Goal: Task Accomplishment & Management: Use online tool/utility

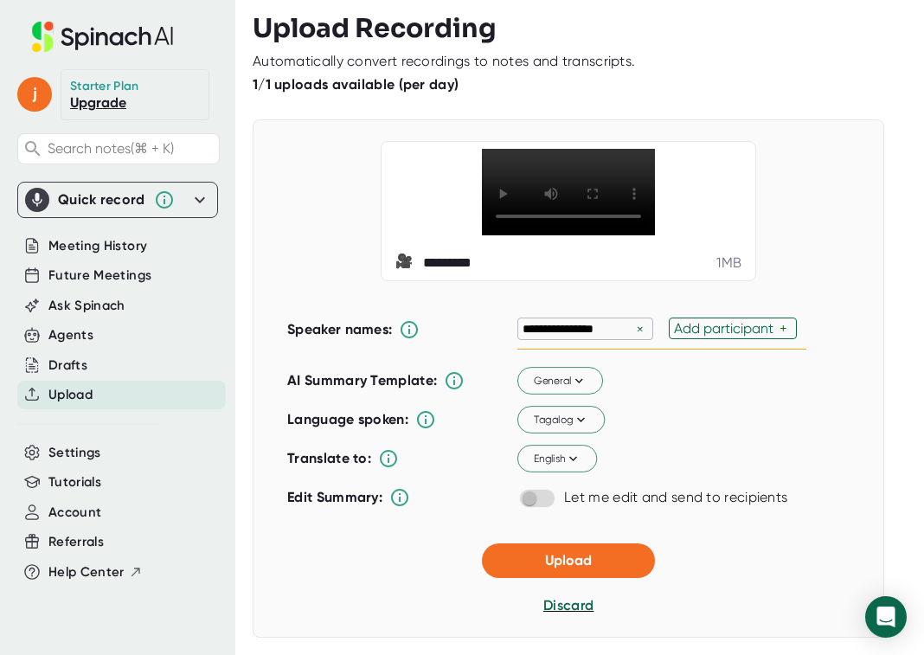
click at [636, 337] on div "×" at bounding box center [640, 329] width 16 height 16
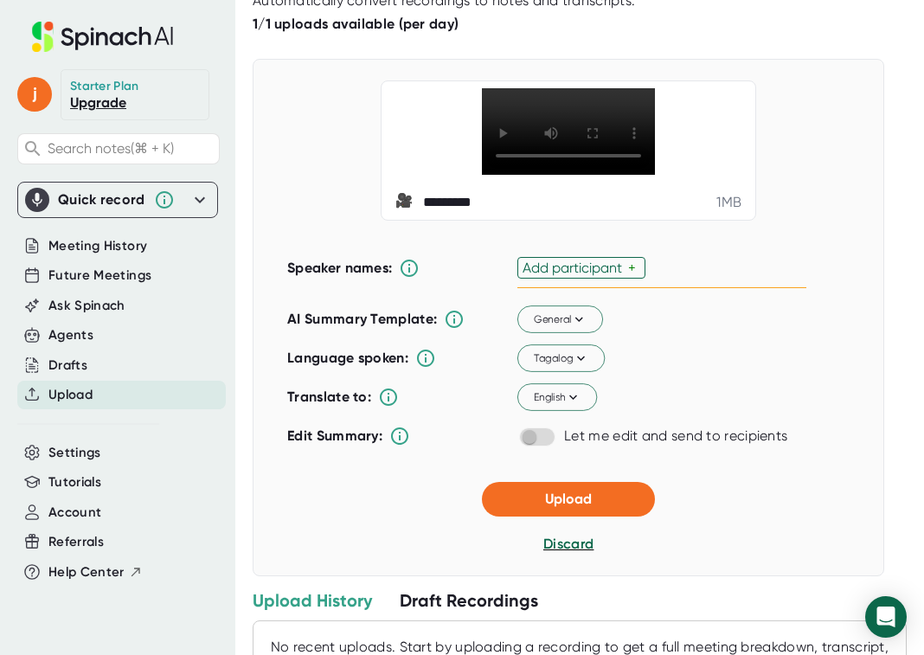
scroll to position [156, 0]
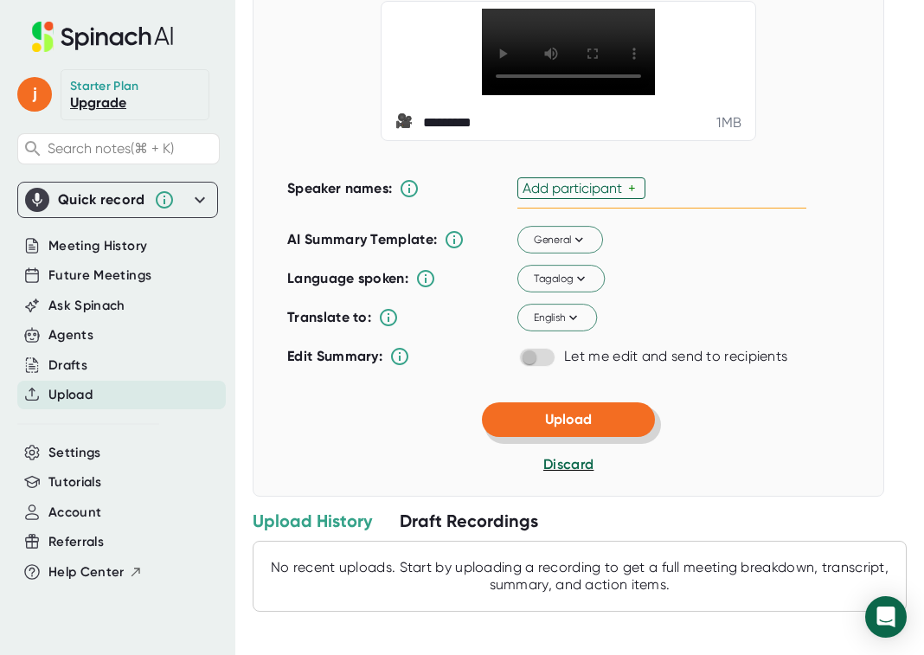
click at [581, 427] on span "Upload" at bounding box center [568, 419] width 47 height 16
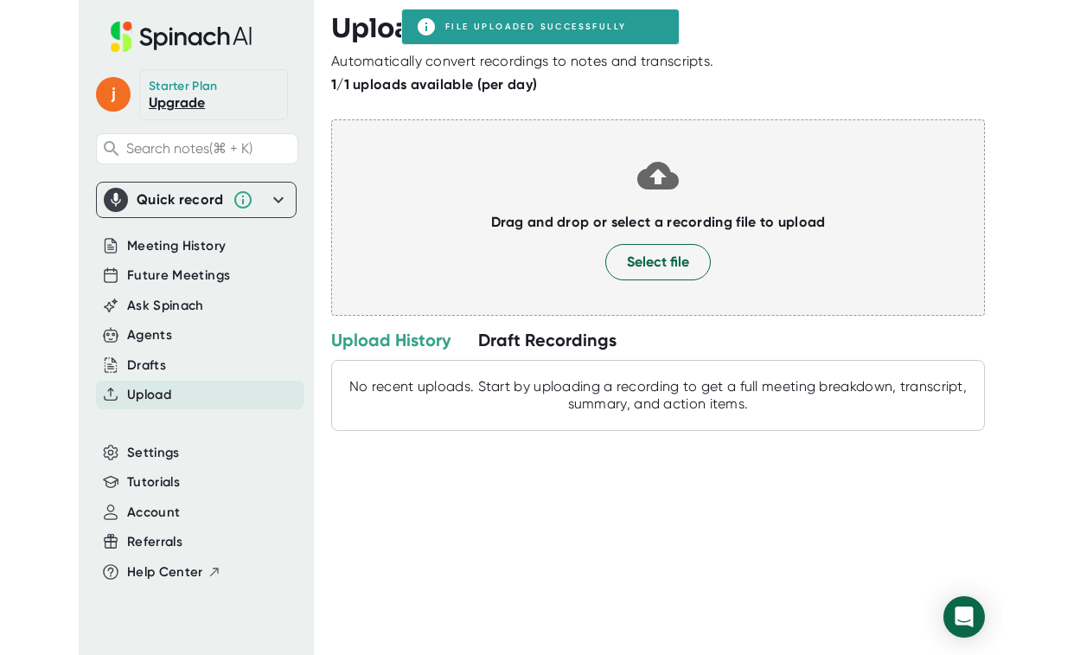
scroll to position [0, 0]
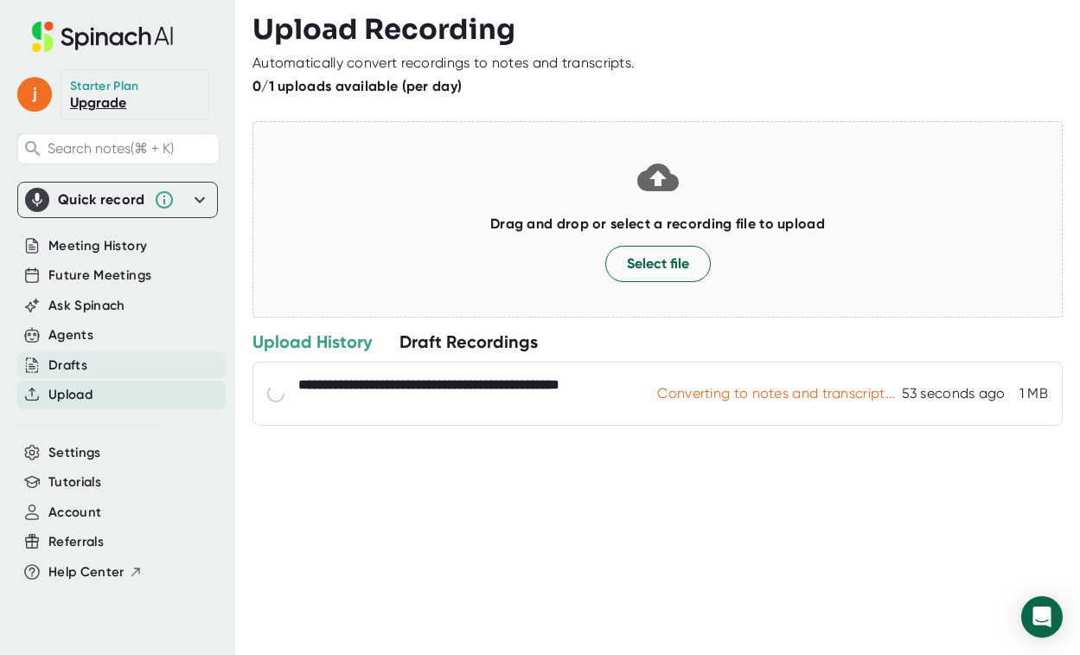
click at [75, 362] on div "Drafts" at bounding box center [67, 365] width 39 height 20
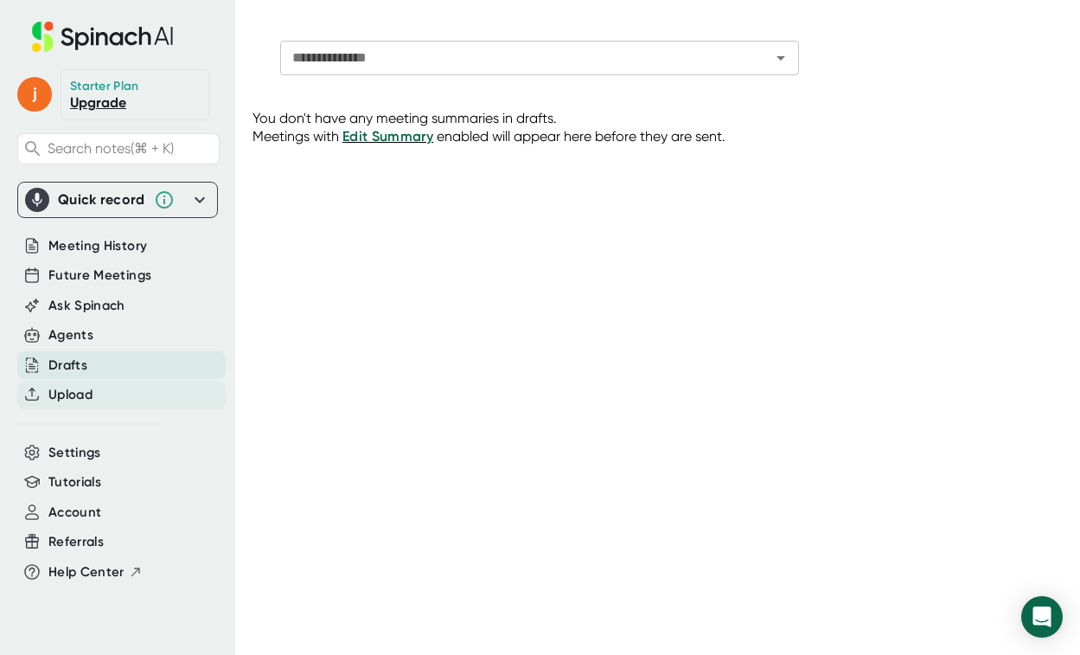
click at [67, 403] on span "Upload" at bounding box center [70, 395] width 44 height 20
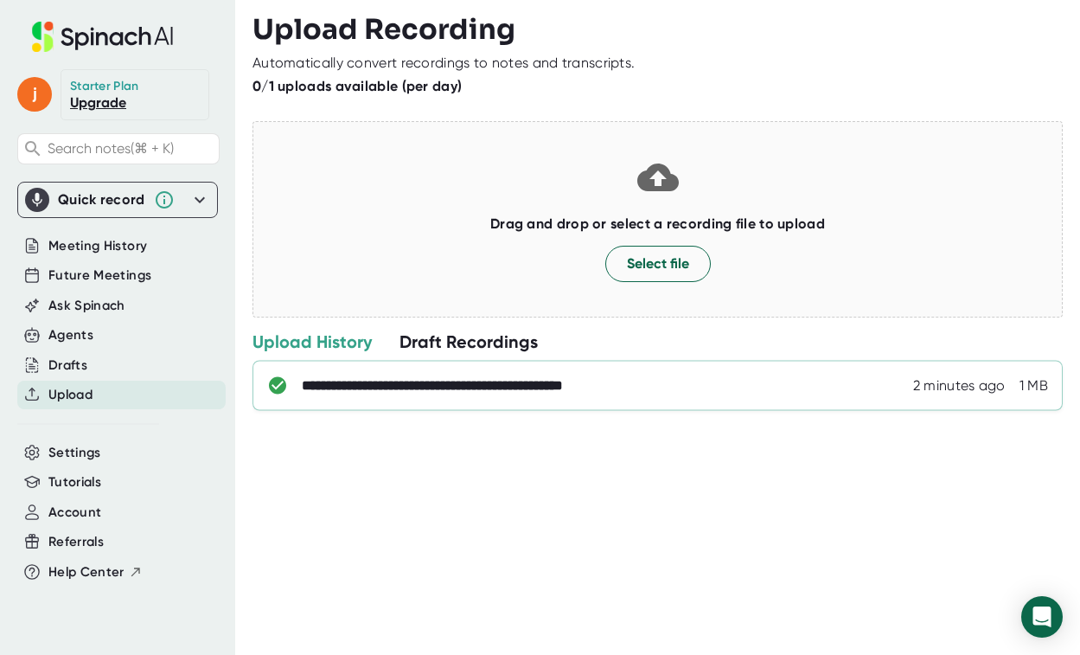
click at [600, 393] on div "**********" at bounding box center [479, 385] width 355 height 17
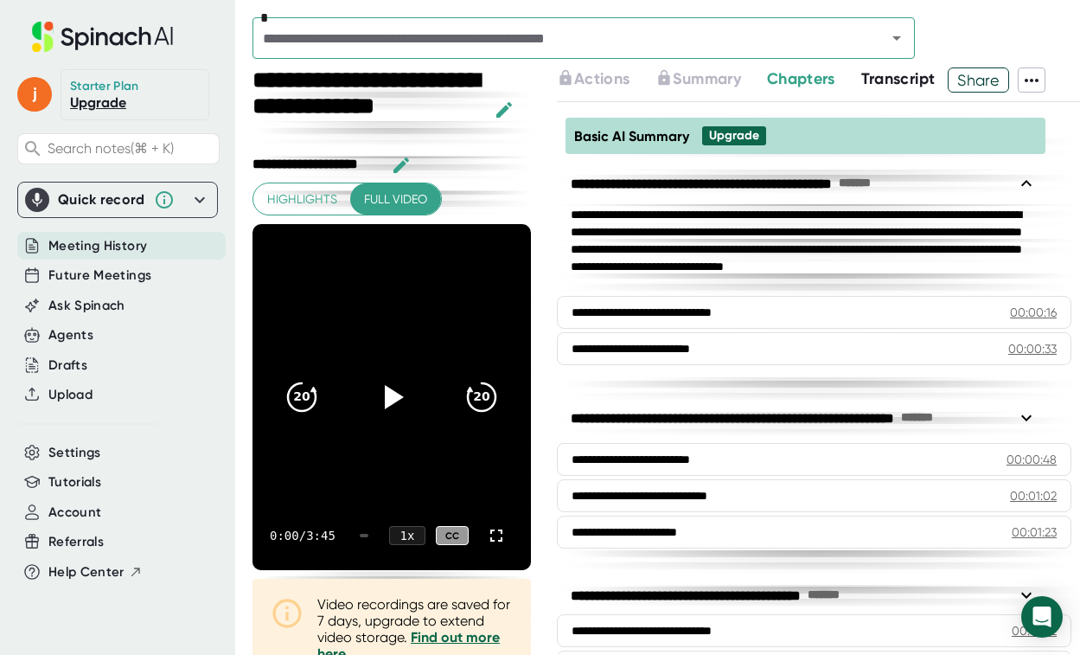
click at [923, 78] on span "Transcript" at bounding box center [898, 78] width 74 height 19
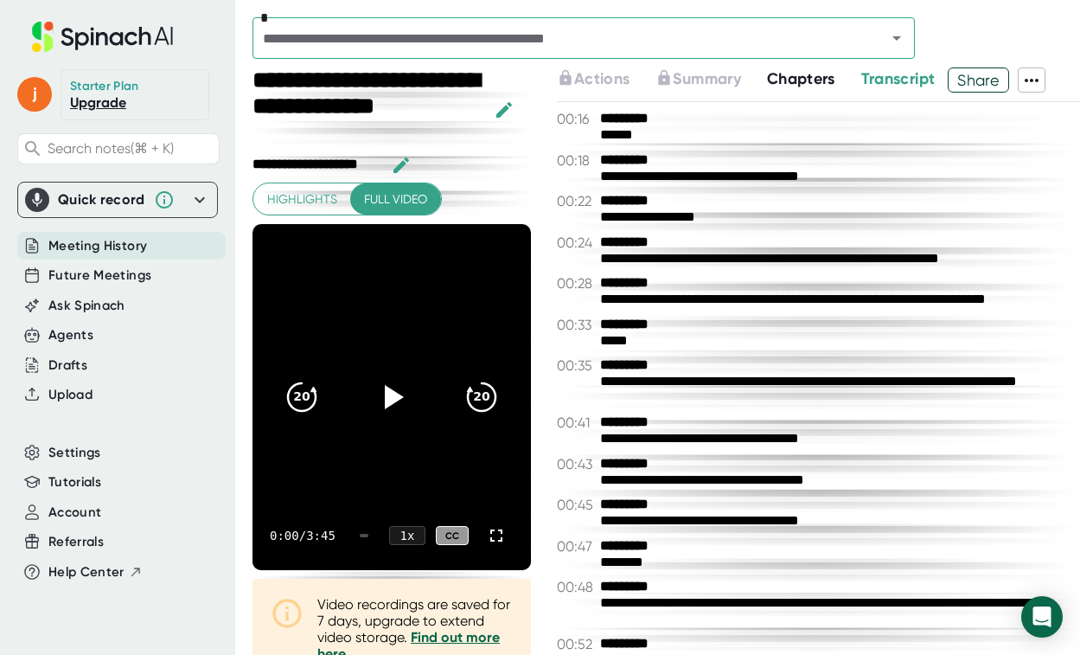
click at [923, 82] on icon at bounding box center [1031, 80] width 21 height 21
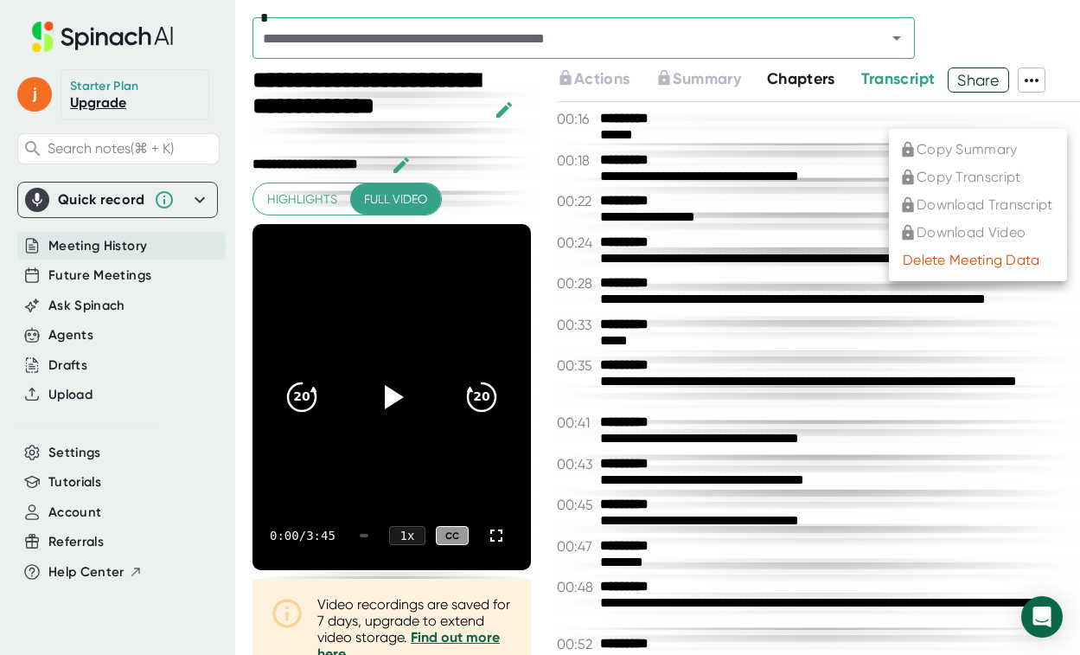
click at [775, 201] on div at bounding box center [540, 327] width 1080 height 655
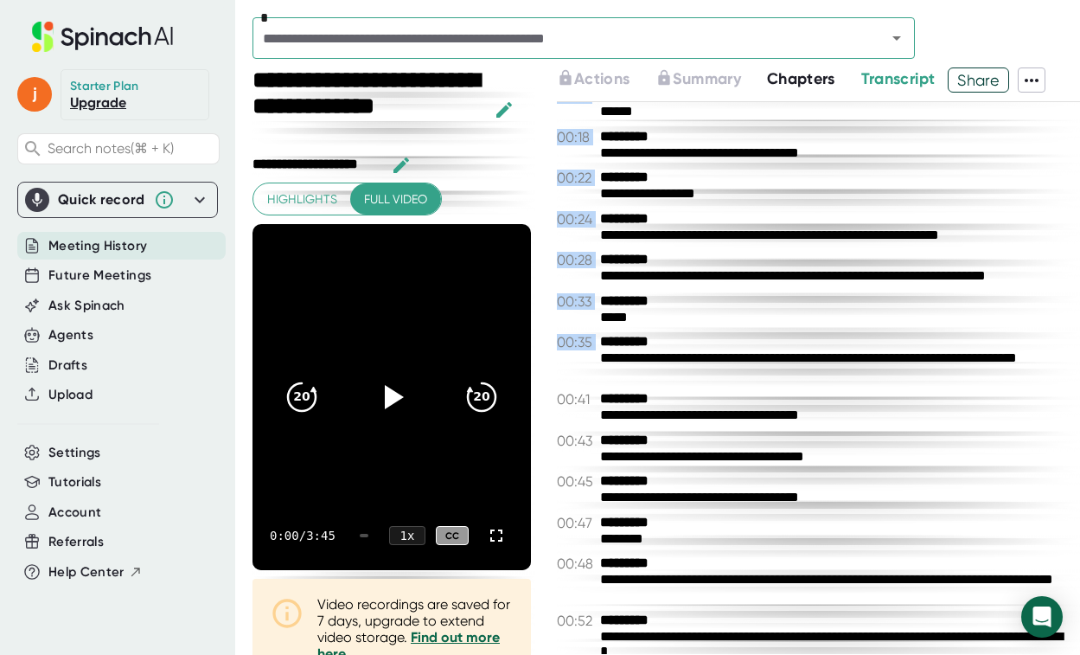
drag, startPoint x: 553, startPoint y: 117, endPoint x: 785, endPoint y: 329, distance: 314.7
click at [785, 330] on div "**********" at bounding box center [818, 378] width 523 height 552
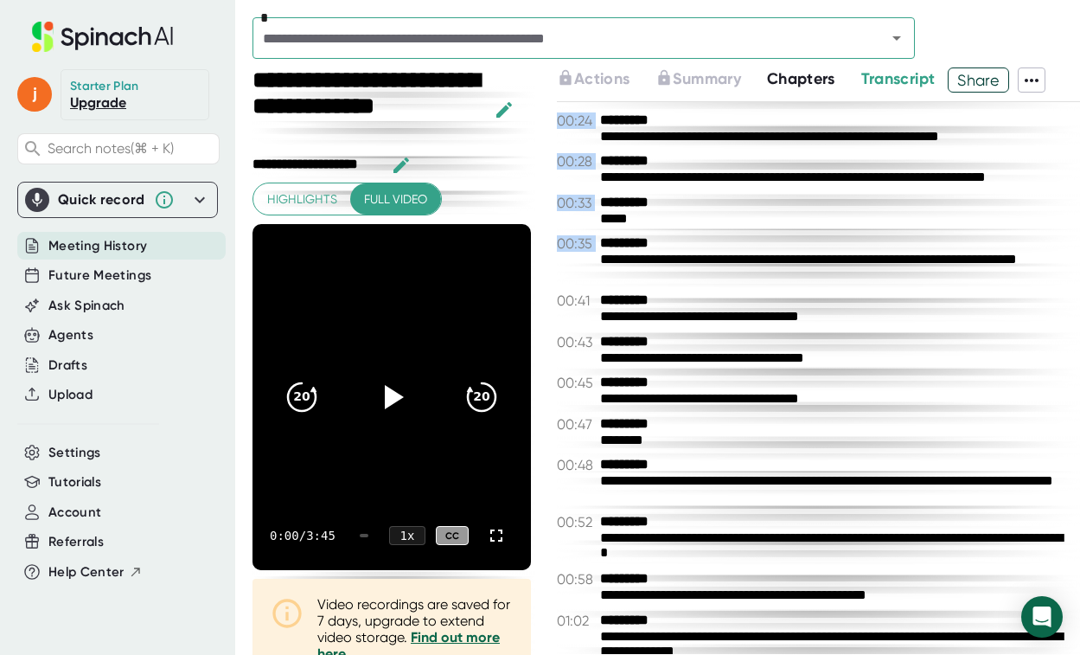
scroll to position [134, 0]
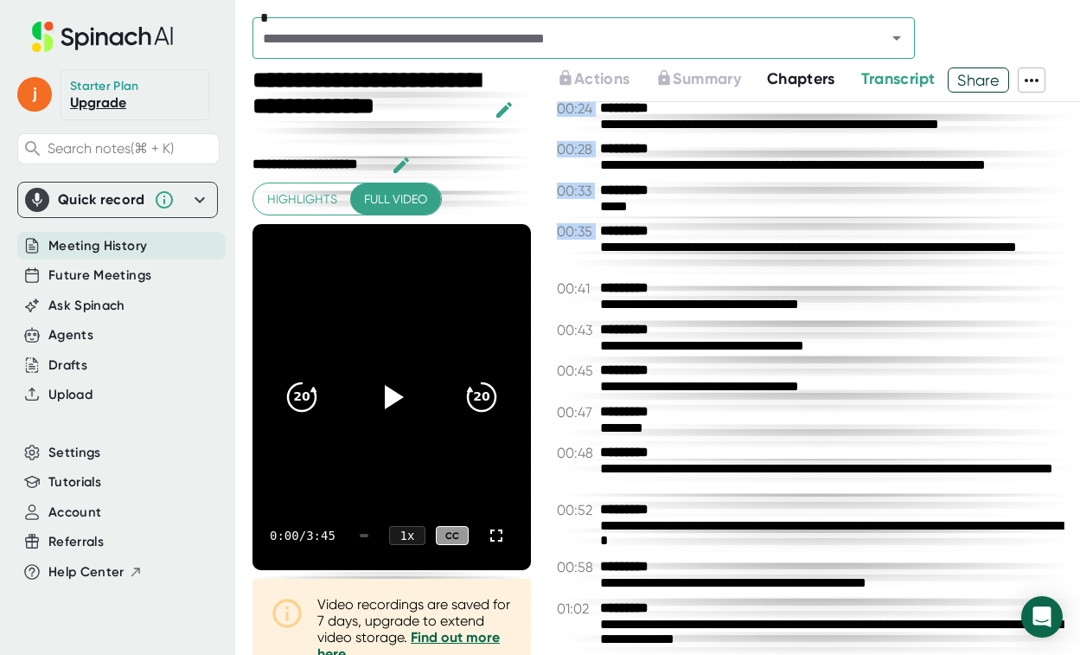
click at [794, 256] on div "**********" at bounding box center [836, 256] width 472 height 32
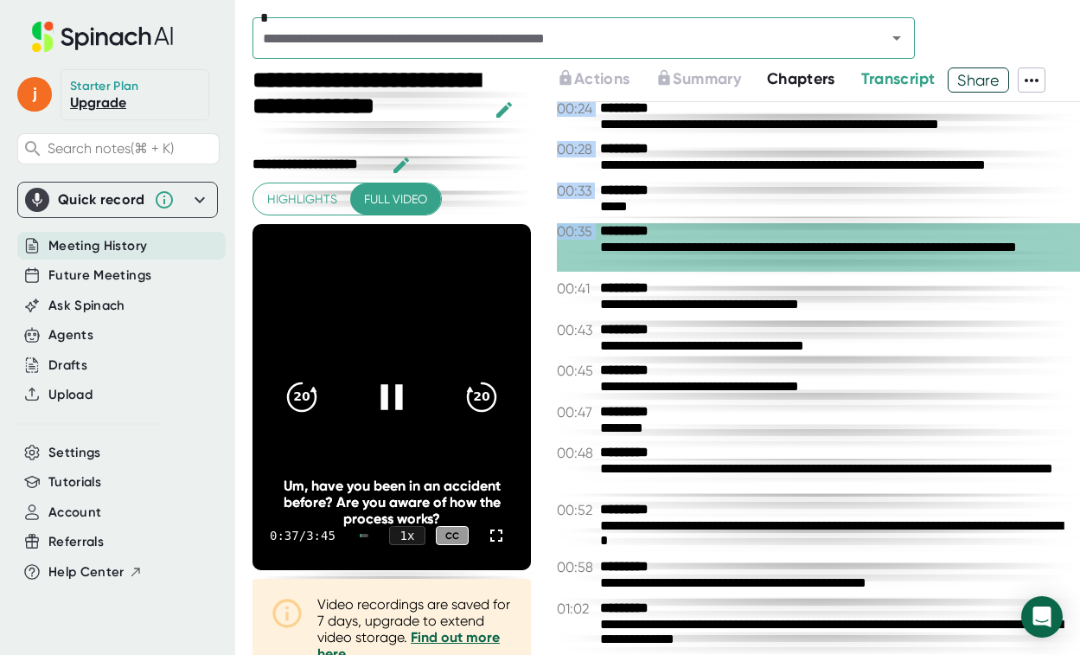
click at [383, 394] on icon at bounding box center [391, 396] width 43 height 43
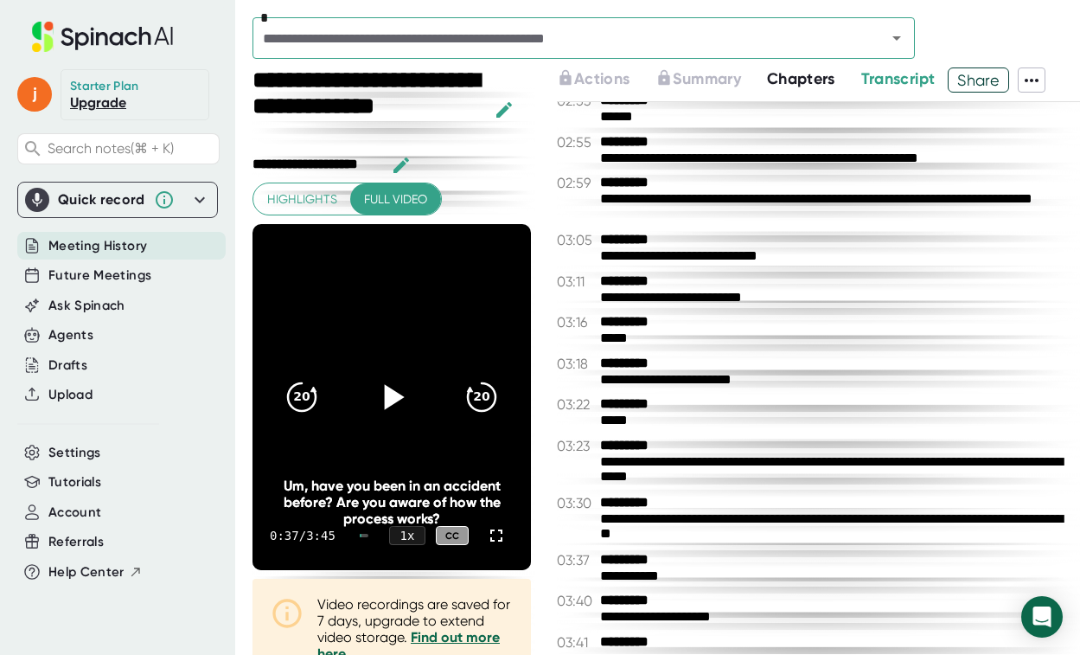
scroll to position [1668, 0]
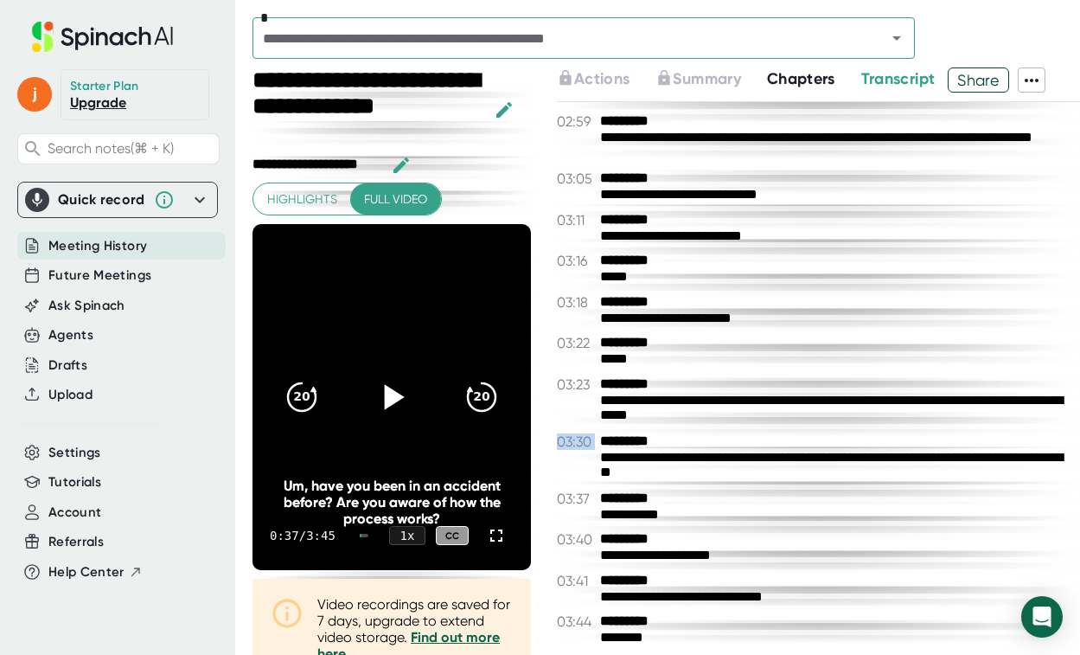
drag, startPoint x: 775, startPoint y: 445, endPoint x: 778, endPoint y: 426, distance: 18.3
click at [778, 426] on div "**********" at bounding box center [818, 378] width 523 height 552
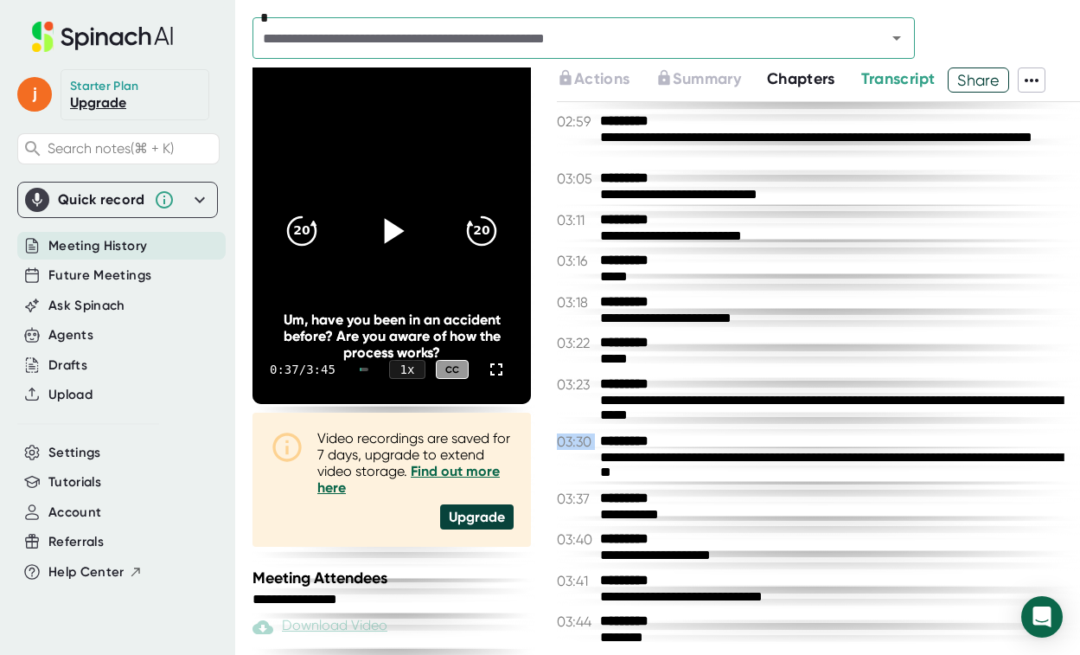
scroll to position [330, 0]
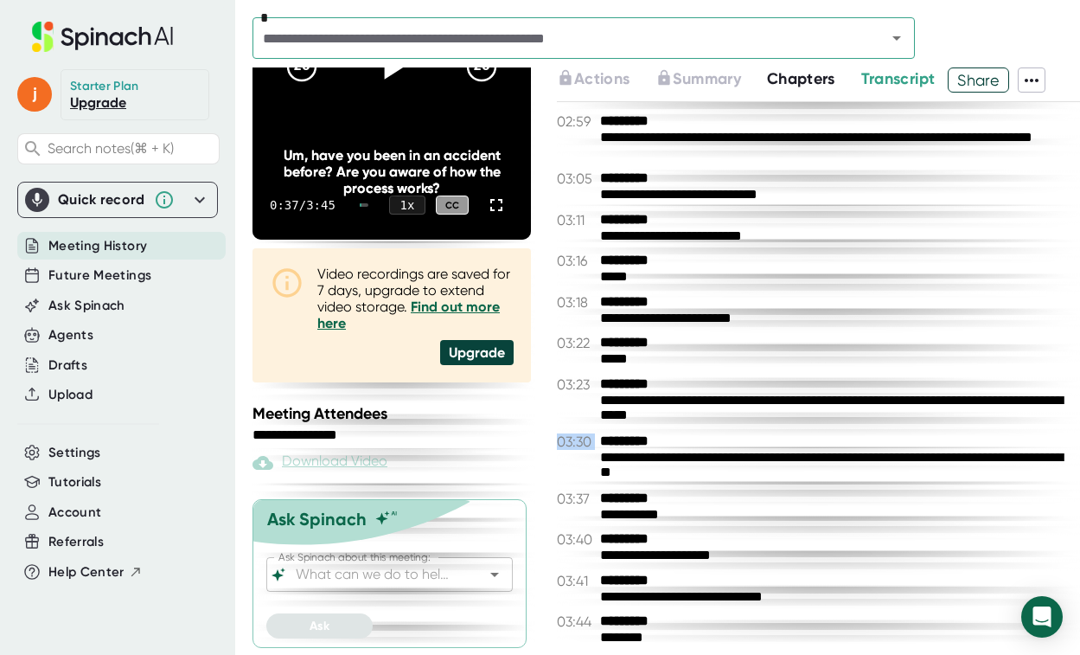
click at [908, 80] on span "Transcript" at bounding box center [898, 78] width 74 height 19
click at [923, 80] on span "Share" at bounding box center [979, 80] width 60 height 30
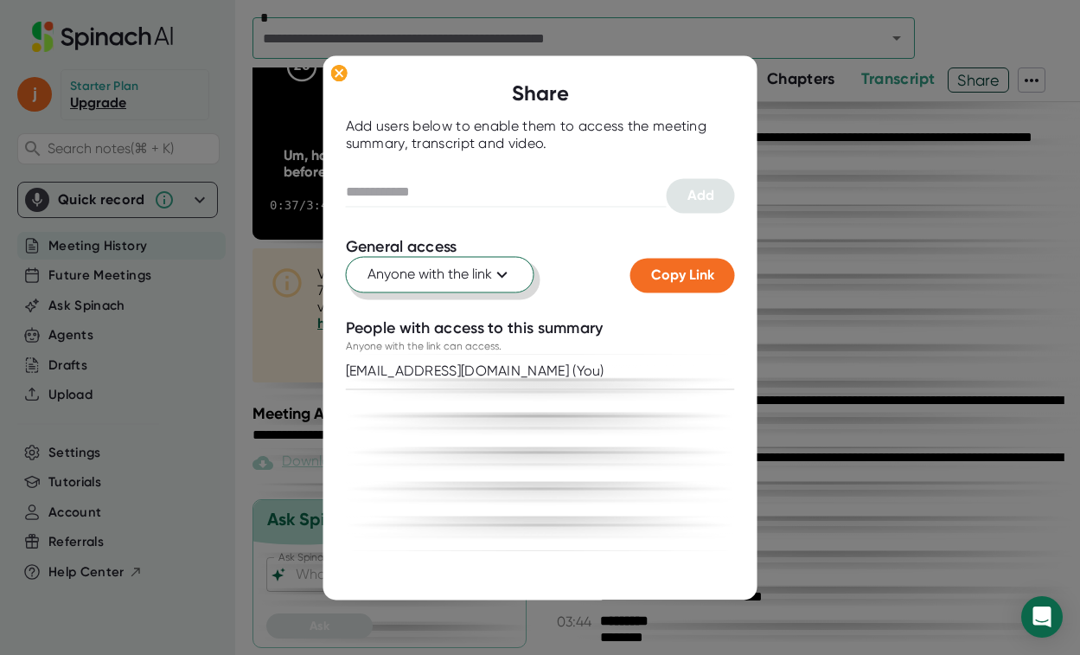
click at [510, 278] on icon at bounding box center [502, 275] width 21 height 21
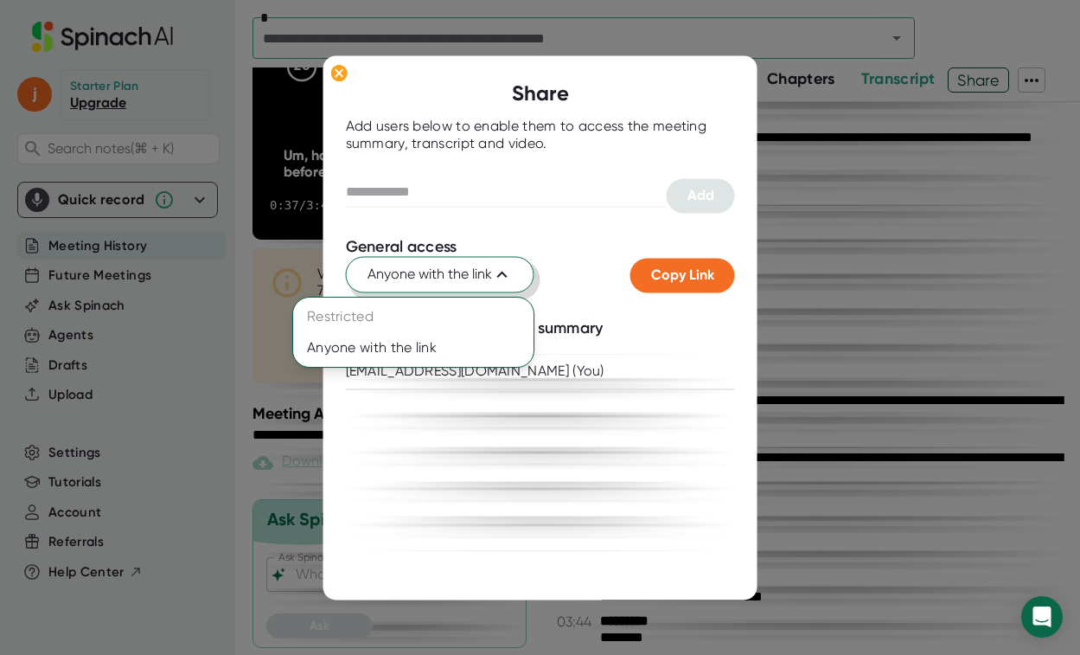
click at [592, 261] on div at bounding box center [540, 327] width 1080 height 655
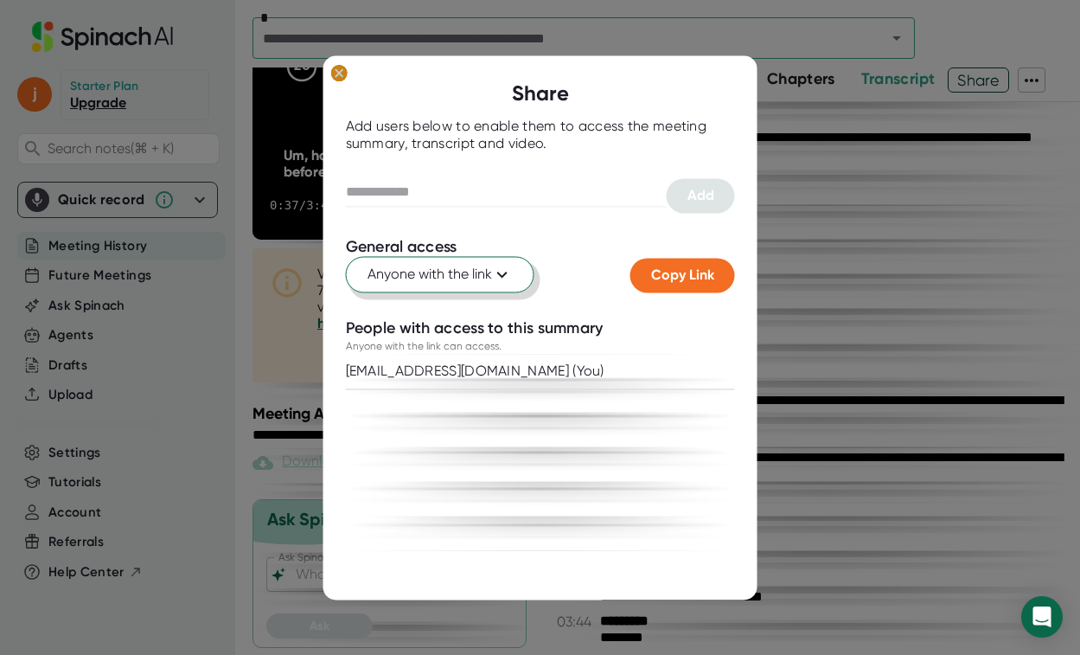
click at [343, 74] on ellipse at bounding box center [338, 72] width 16 height 17
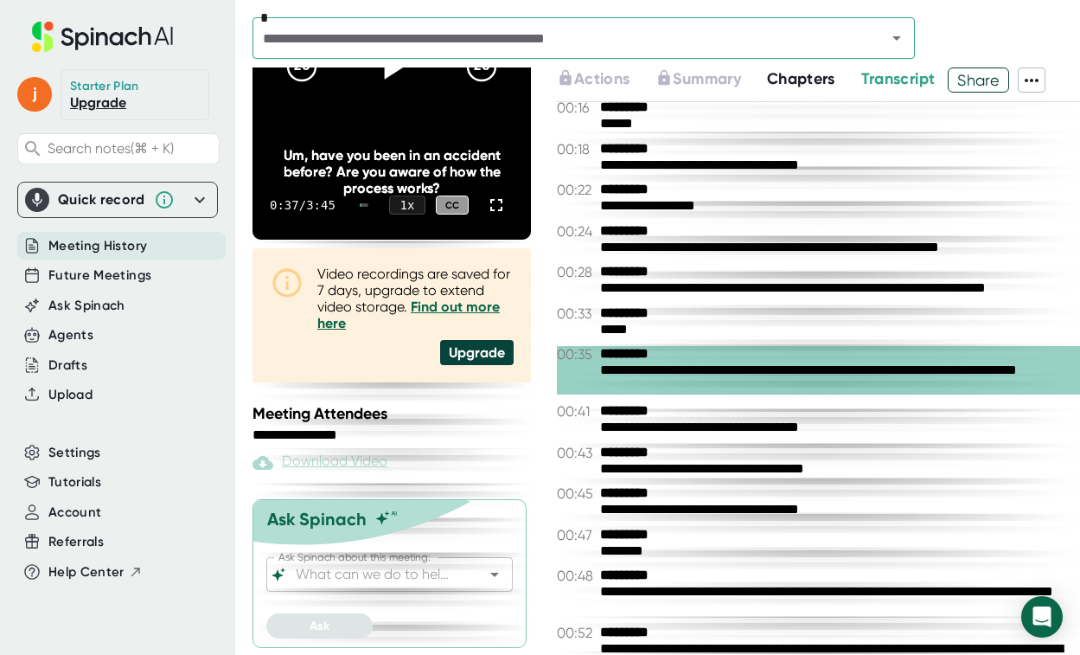
scroll to position [0, 0]
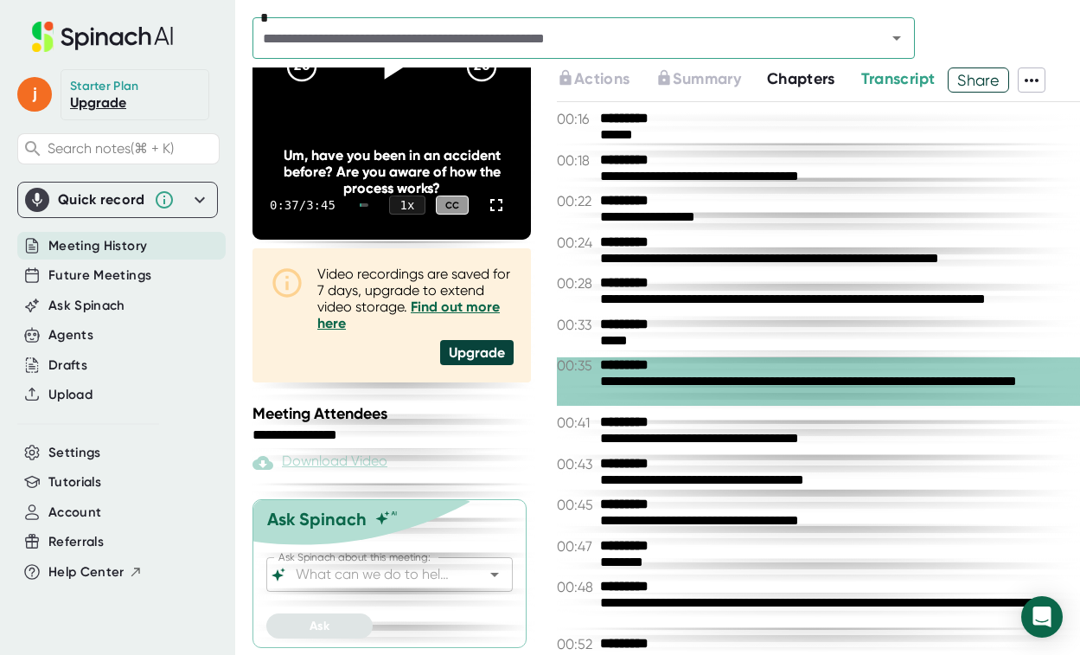
drag, startPoint x: 602, startPoint y: 127, endPoint x: 716, endPoint y: 350, distance: 250.7
click at [719, 376] on div "**********" at bounding box center [818, 378] width 523 height 552
